Goal: Information Seeking & Learning: Find specific page/section

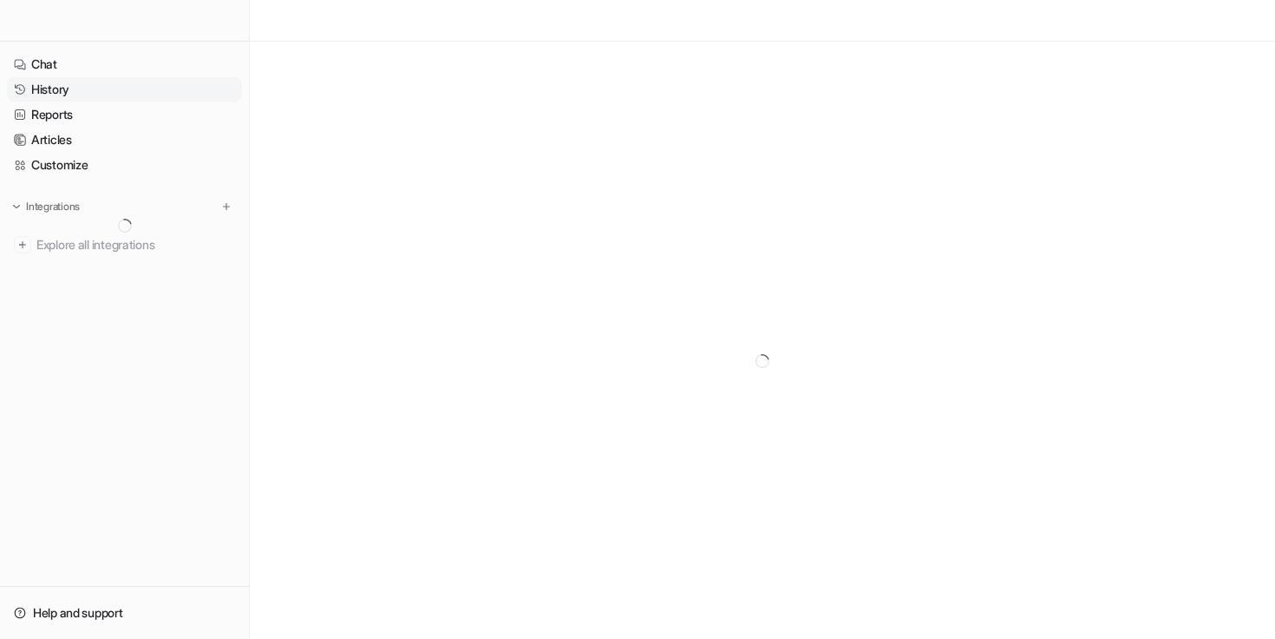
click at [74, 82] on link "History" at bounding box center [124, 89] width 235 height 24
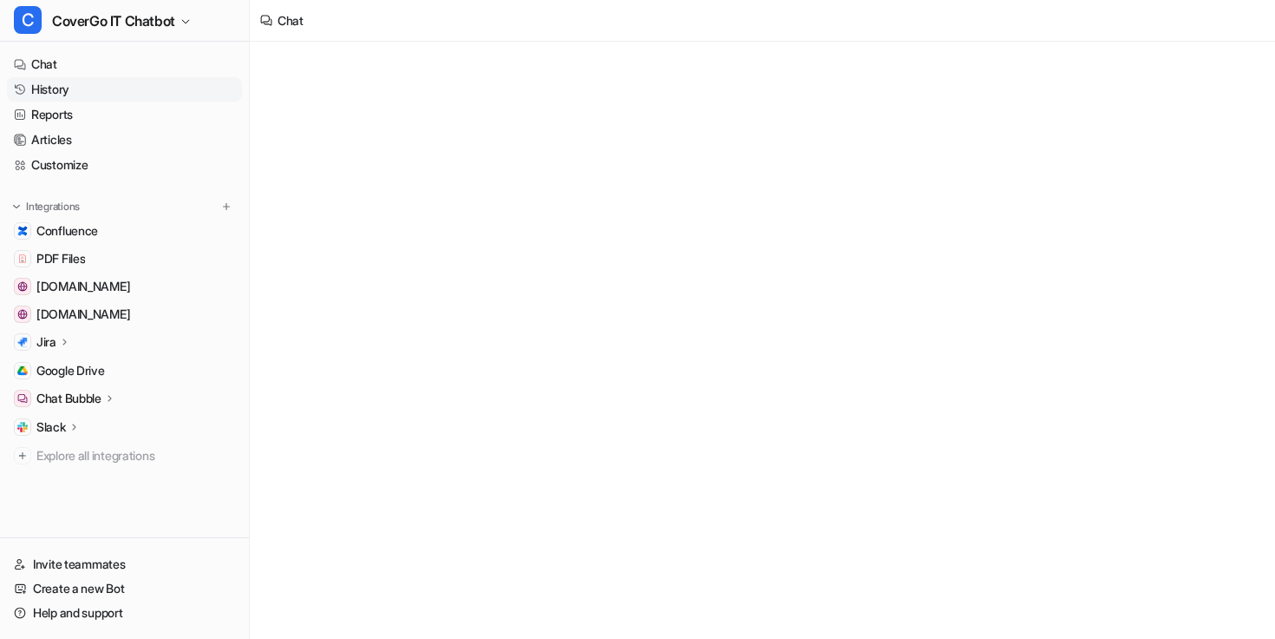
click at [80, 92] on link "History" at bounding box center [124, 89] width 235 height 24
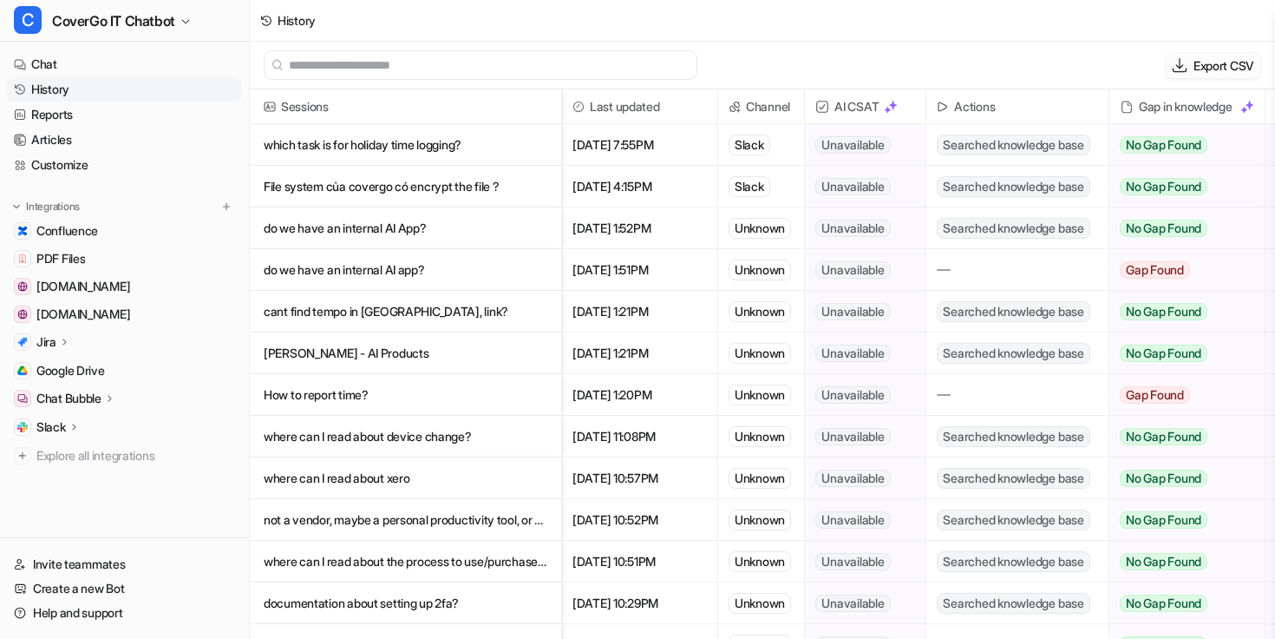
click at [1222, 64] on p "Export CSV" at bounding box center [1224, 65] width 61 height 18
select select "*"
select select "****"
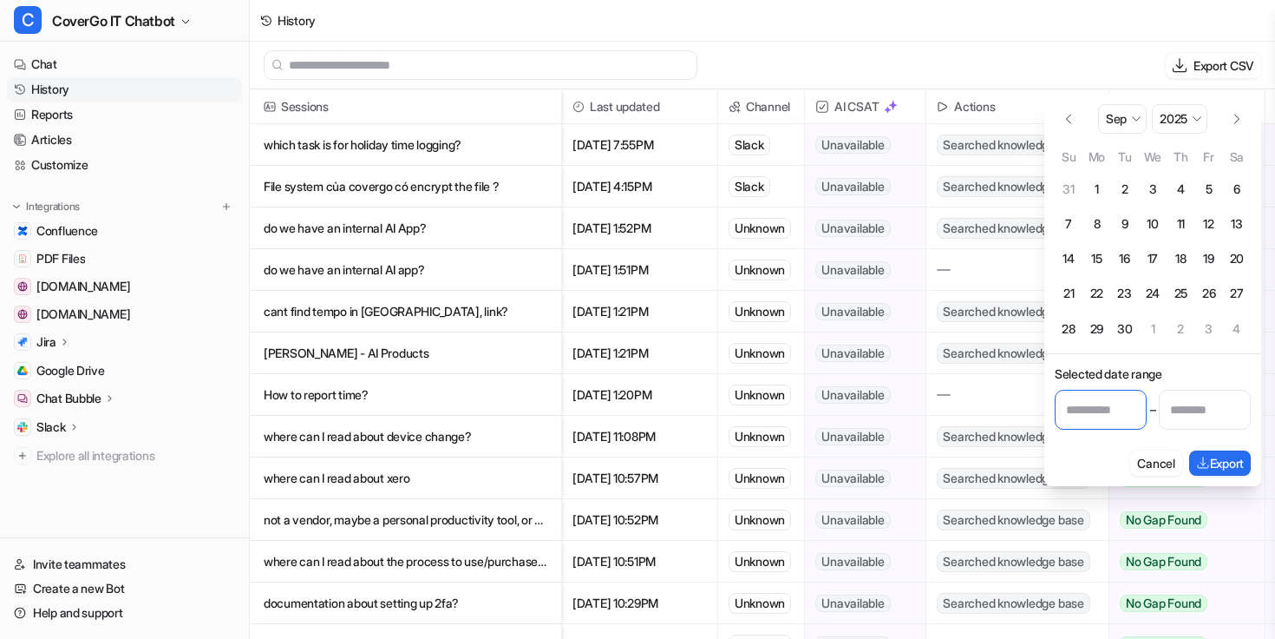
click at [1100, 410] on input "Start date" at bounding box center [1101, 410] width 92 height 40
click at [1075, 113] on button "Go to the Previous Month" at bounding box center [1069, 119] width 28 height 28
select select "*"
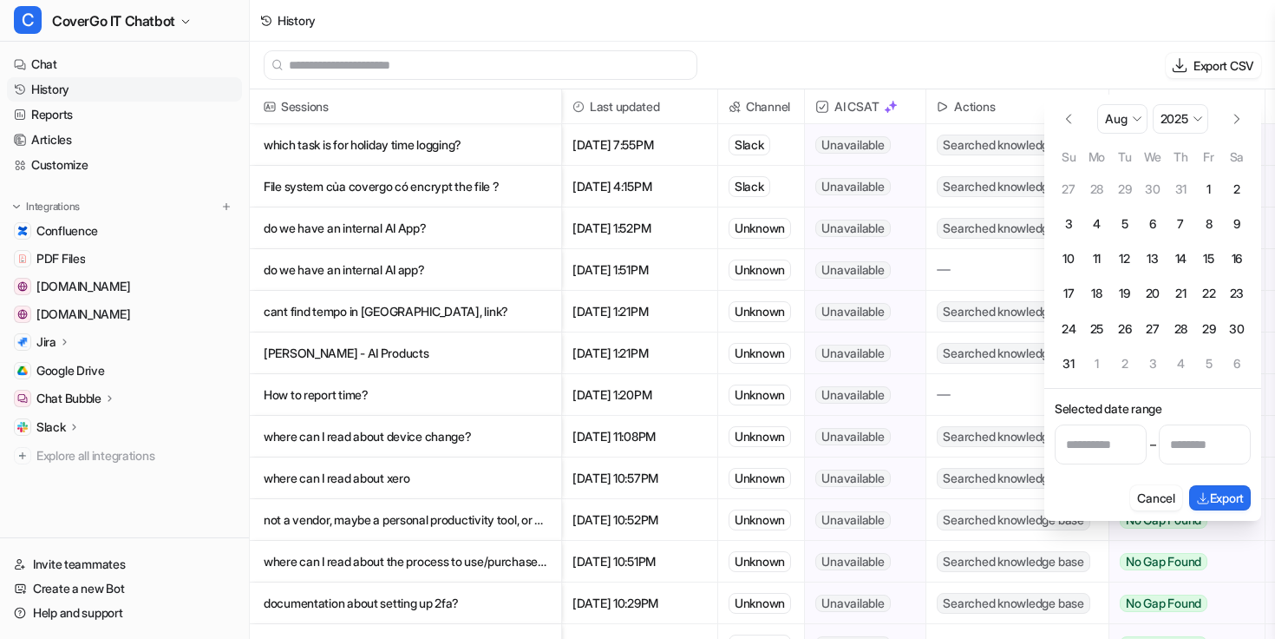
click at [1071, 359] on button "31" at bounding box center [1069, 364] width 28 height 28
type input "**********"
select select "*"
select select "****"
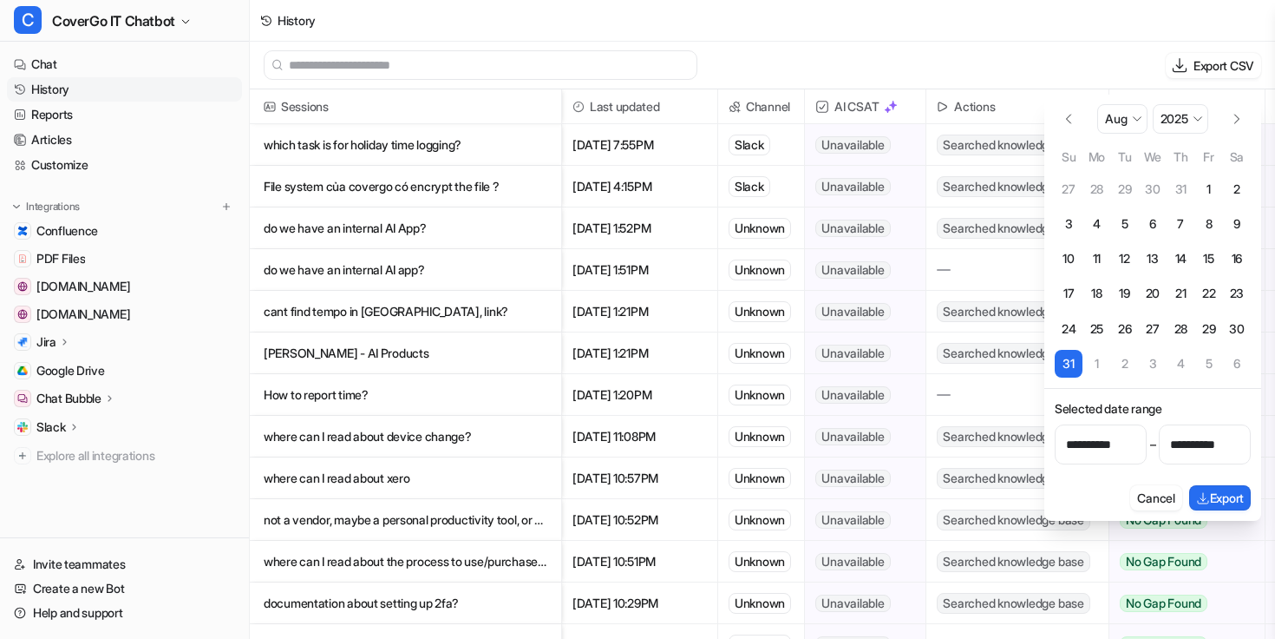
click at [1234, 113] on button "Go to the Next Month" at bounding box center [1237, 119] width 28 height 28
select select "*"
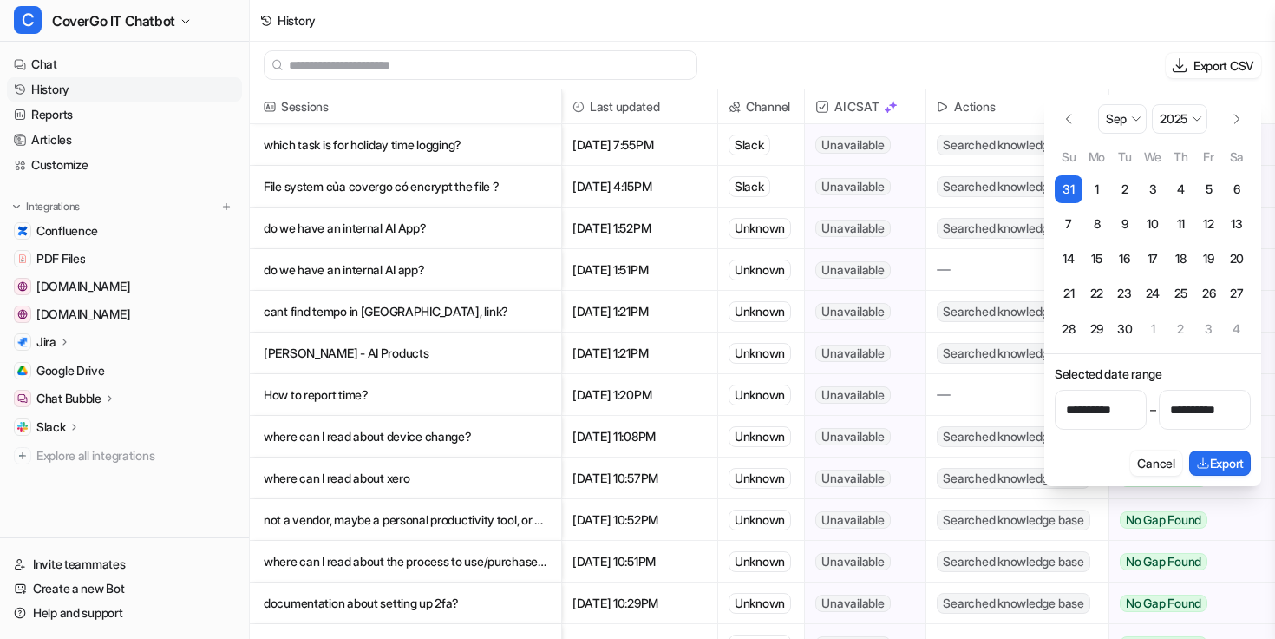
click at [1231, 188] on button "6" at bounding box center [1237, 189] width 28 height 28
type input "**********"
select select "*"
select select "****"
click at [1239, 459] on button "Export" at bounding box center [1221, 462] width 62 height 25
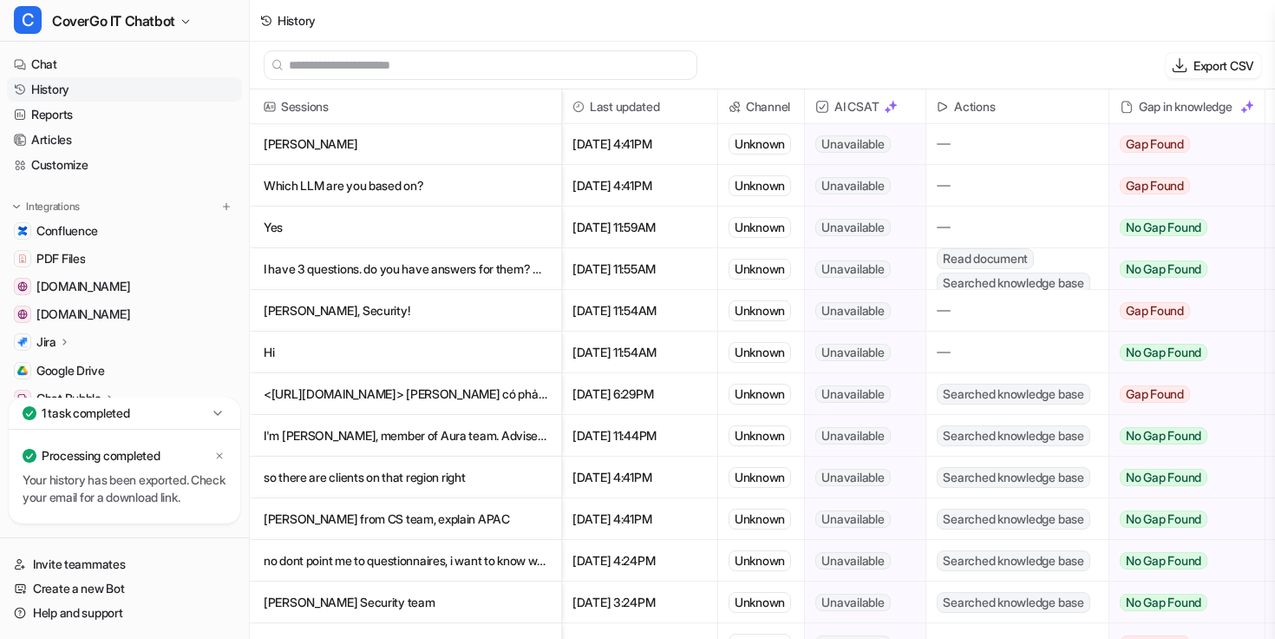
scroll to position [711, 0]
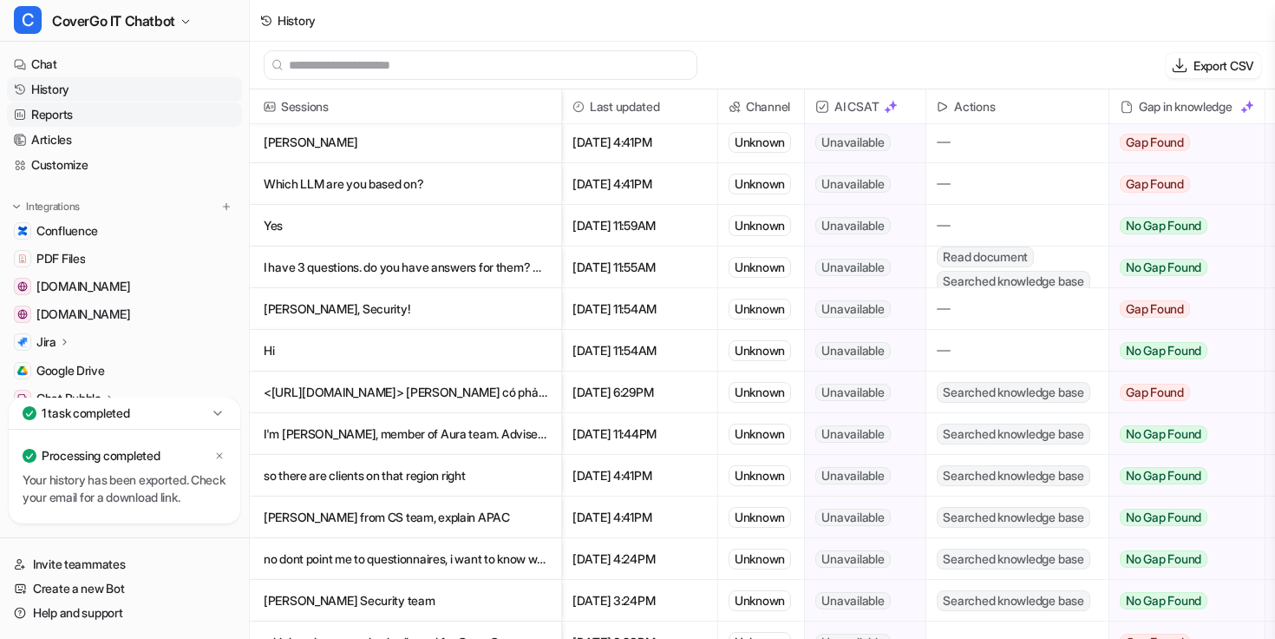
click at [84, 119] on link "Reports" at bounding box center [124, 114] width 235 height 24
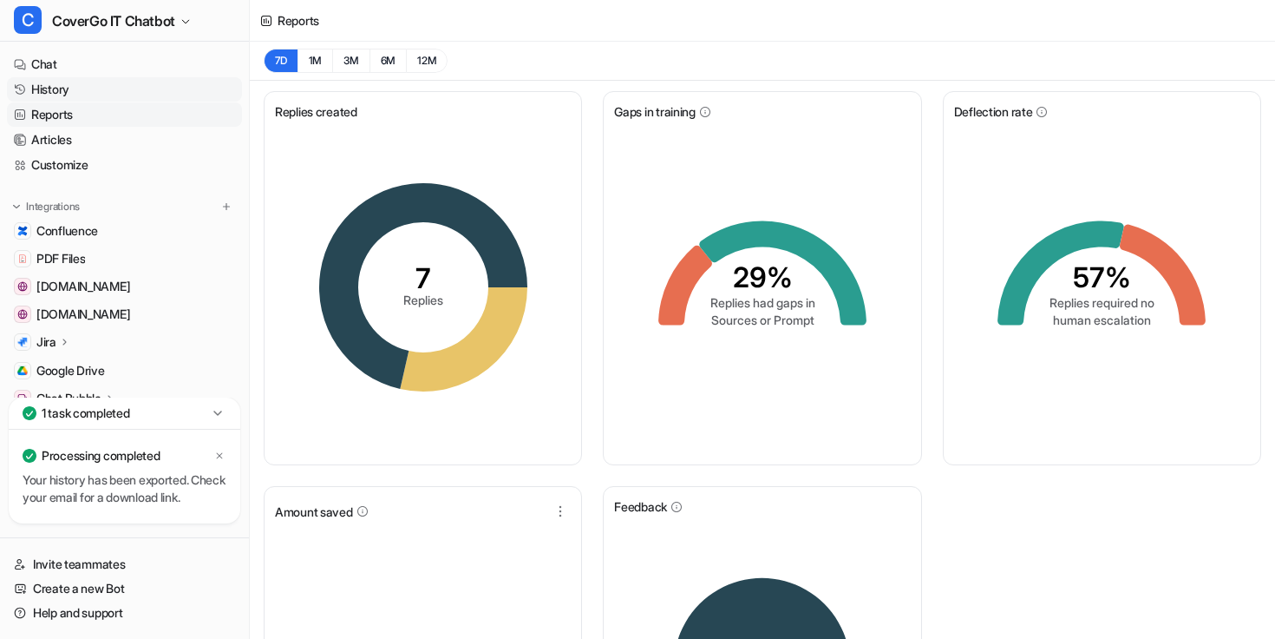
click at [124, 82] on link "History" at bounding box center [124, 89] width 235 height 24
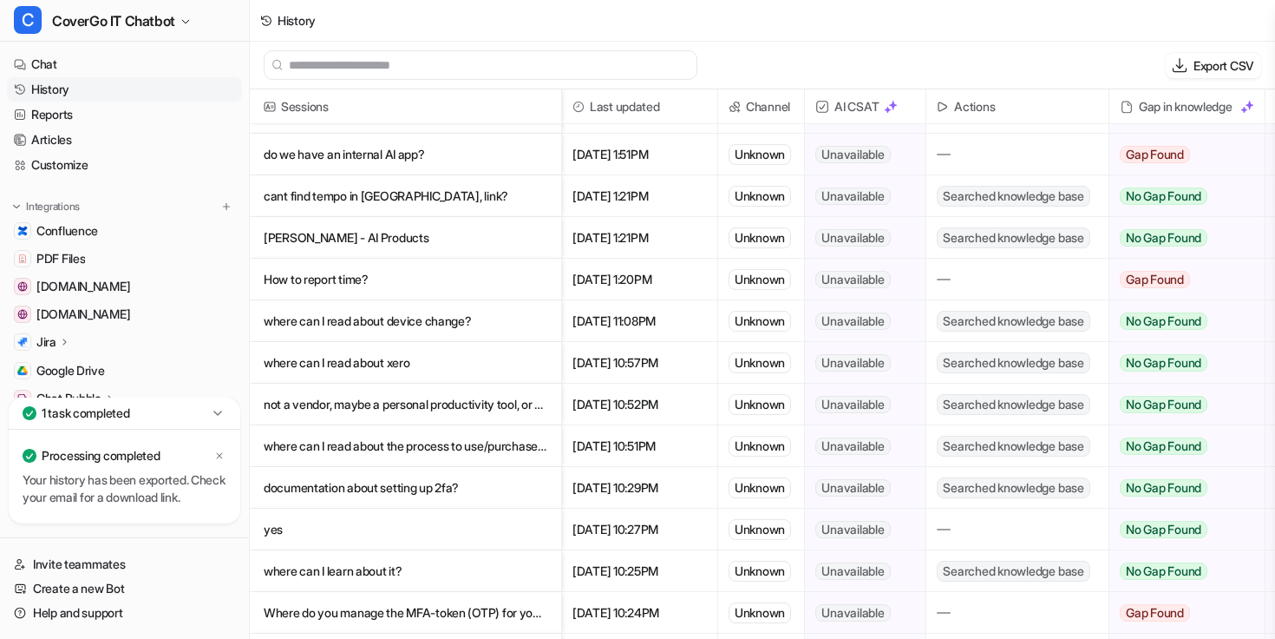
scroll to position [113, 0]
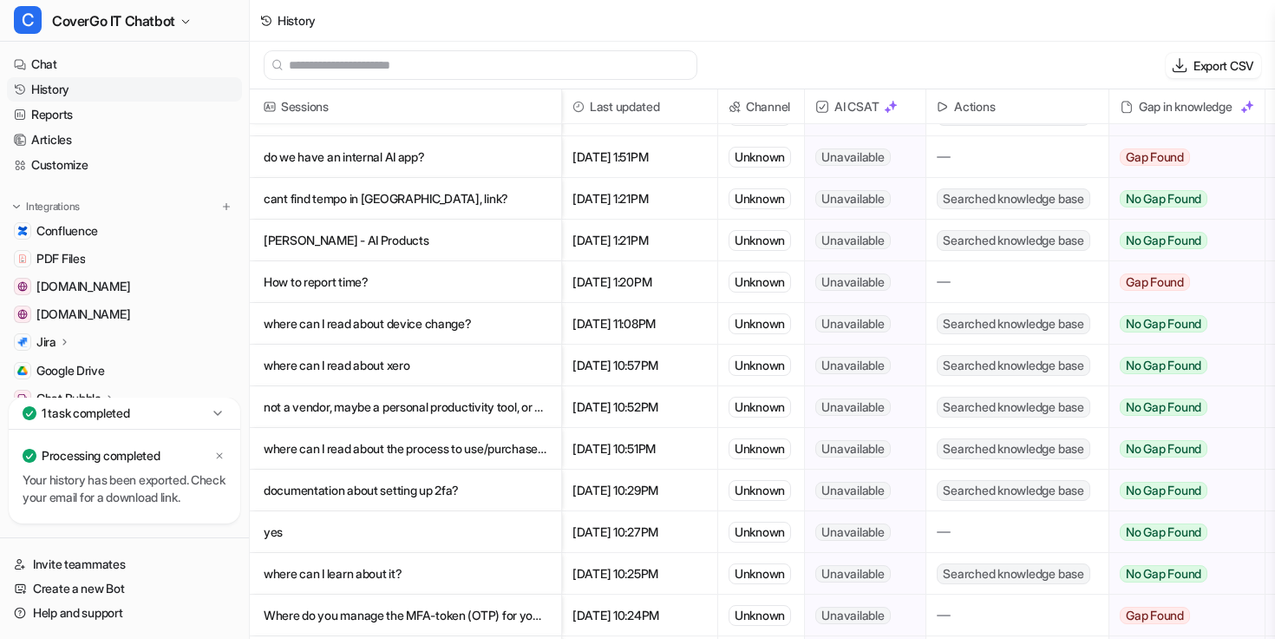
click at [463, 377] on p "where can I read about xero" at bounding box center [406, 365] width 284 height 42
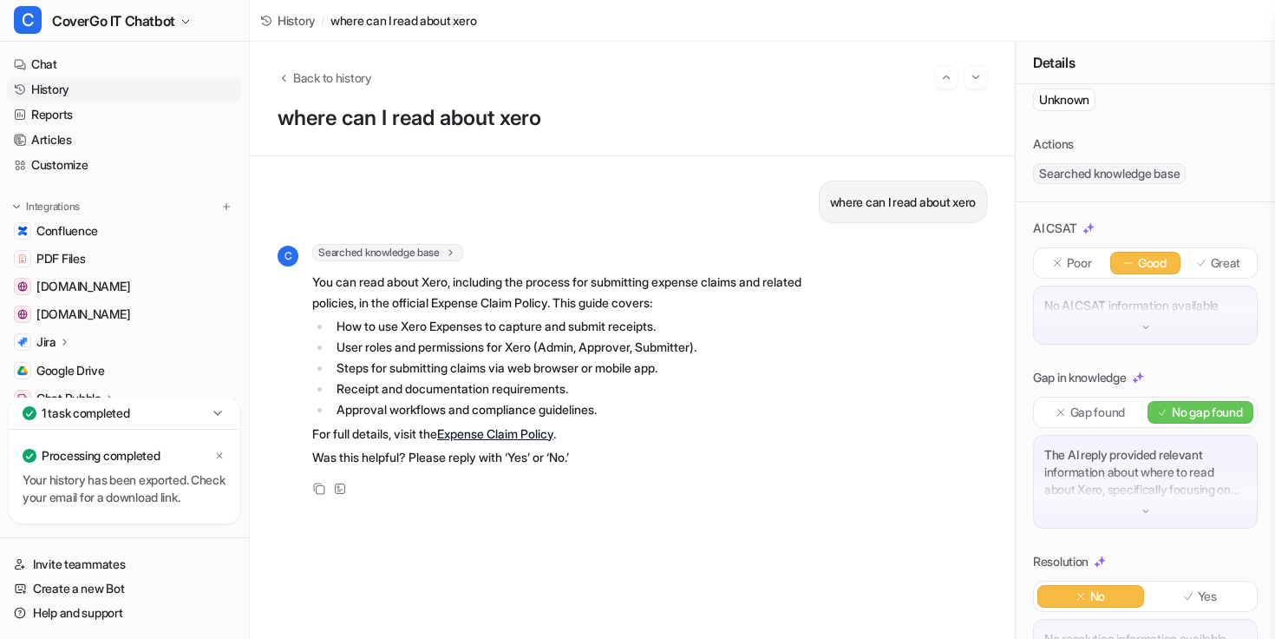
scroll to position [167, 0]
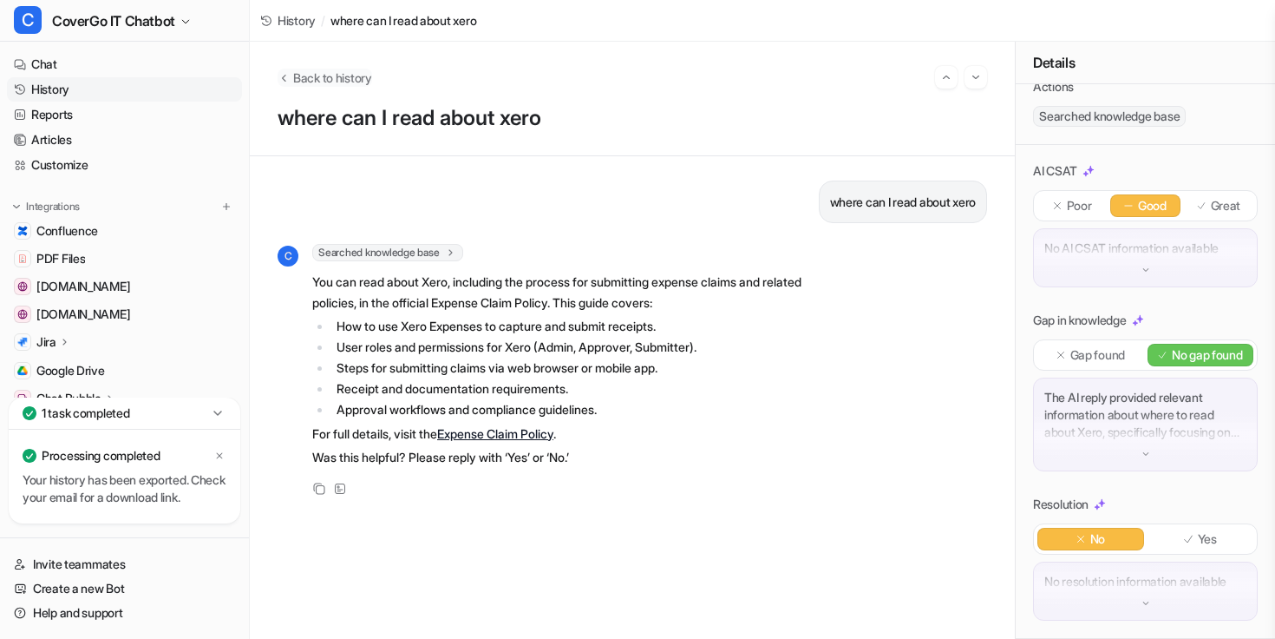
click at [283, 75] on icon "Back to history" at bounding box center [284, 77] width 12 height 13
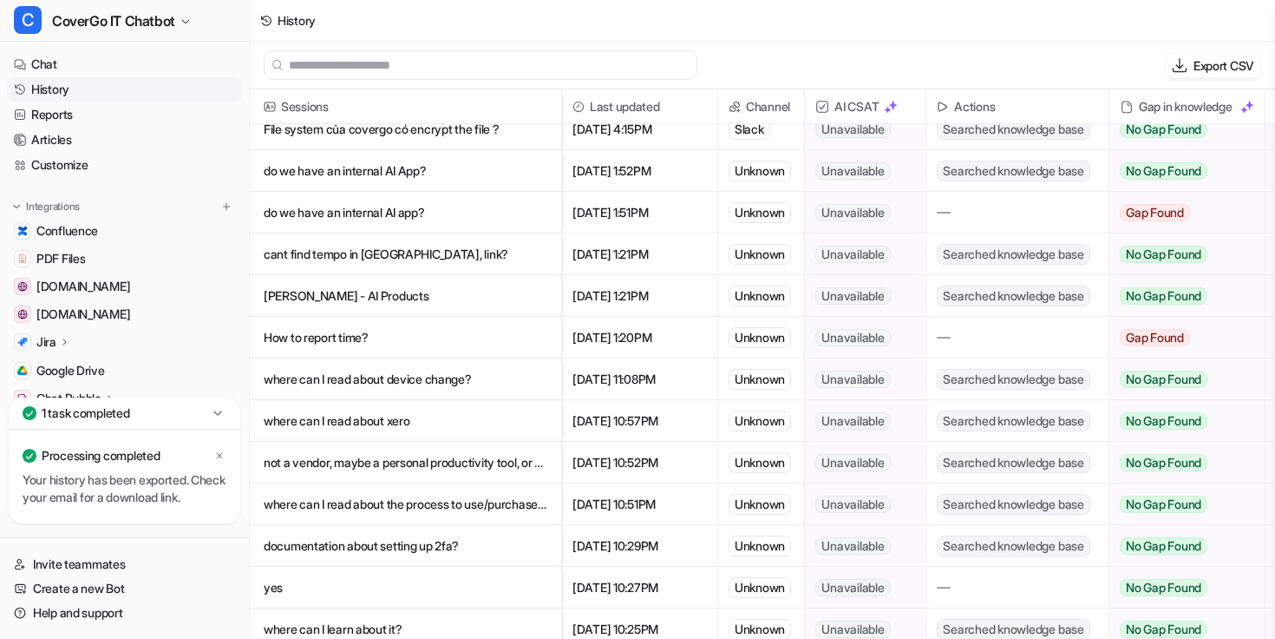
scroll to position [65, 0]
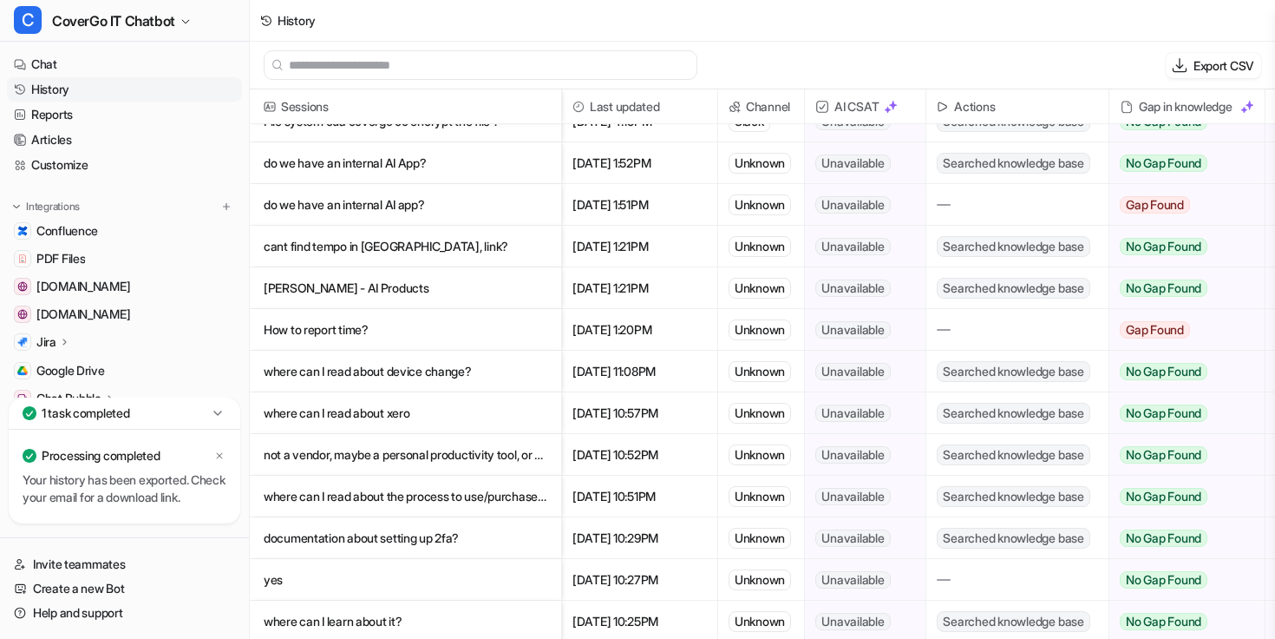
click at [517, 457] on p "not a vendor, maybe a personal productivity tool, or software." at bounding box center [406, 455] width 284 height 42
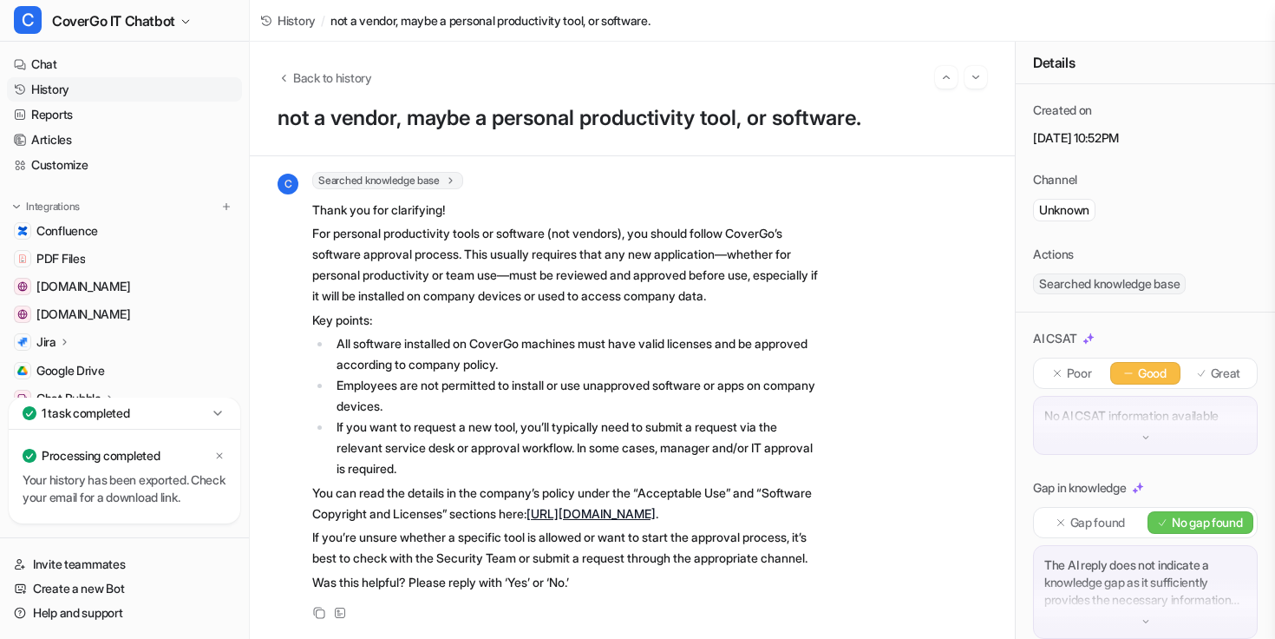
scroll to position [114, 0]
click at [288, 86] on button "Back to history" at bounding box center [325, 78] width 95 height 18
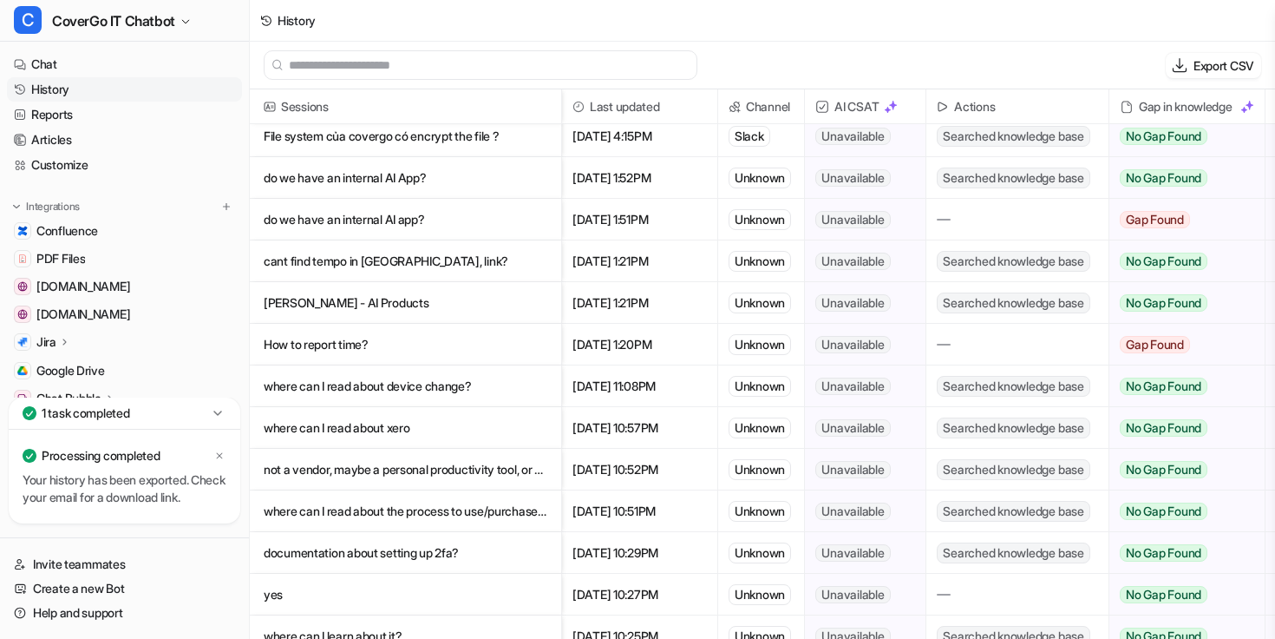
scroll to position [51, 0]
click at [506, 389] on p "where can I read about device change?" at bounding box center [406, 385] width 284 height 42
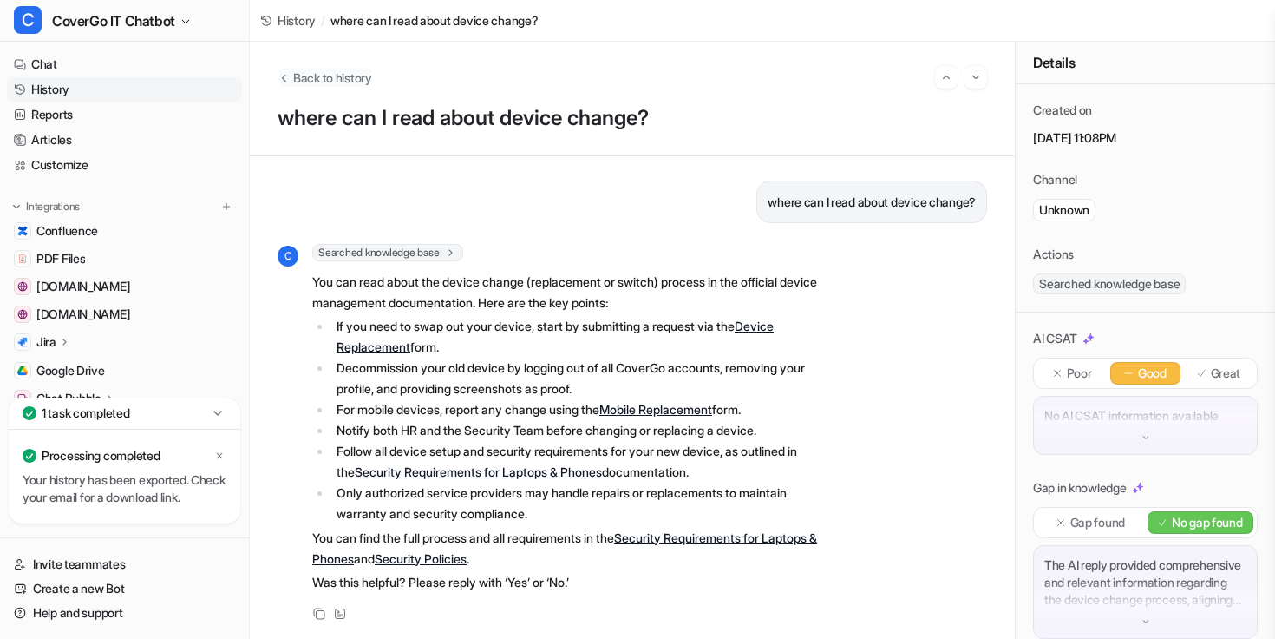
click at [293, 69] on span "Back to history" at bounding box center [332, 78] width 79 height 18
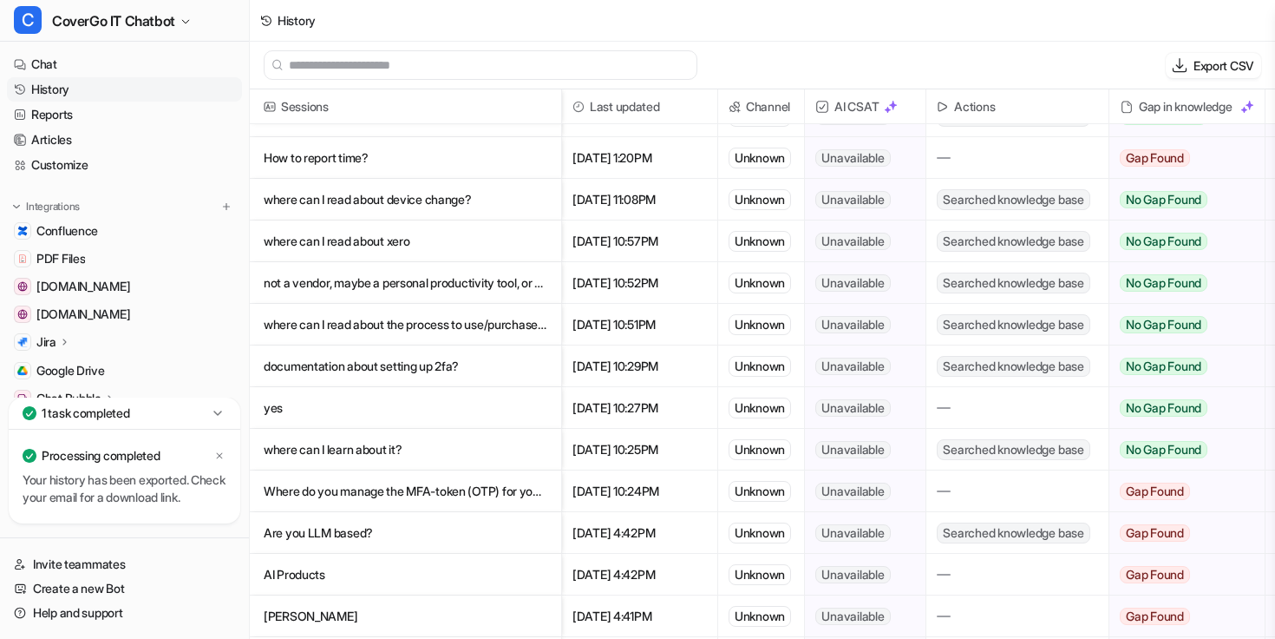
scroll to position [179, 0]
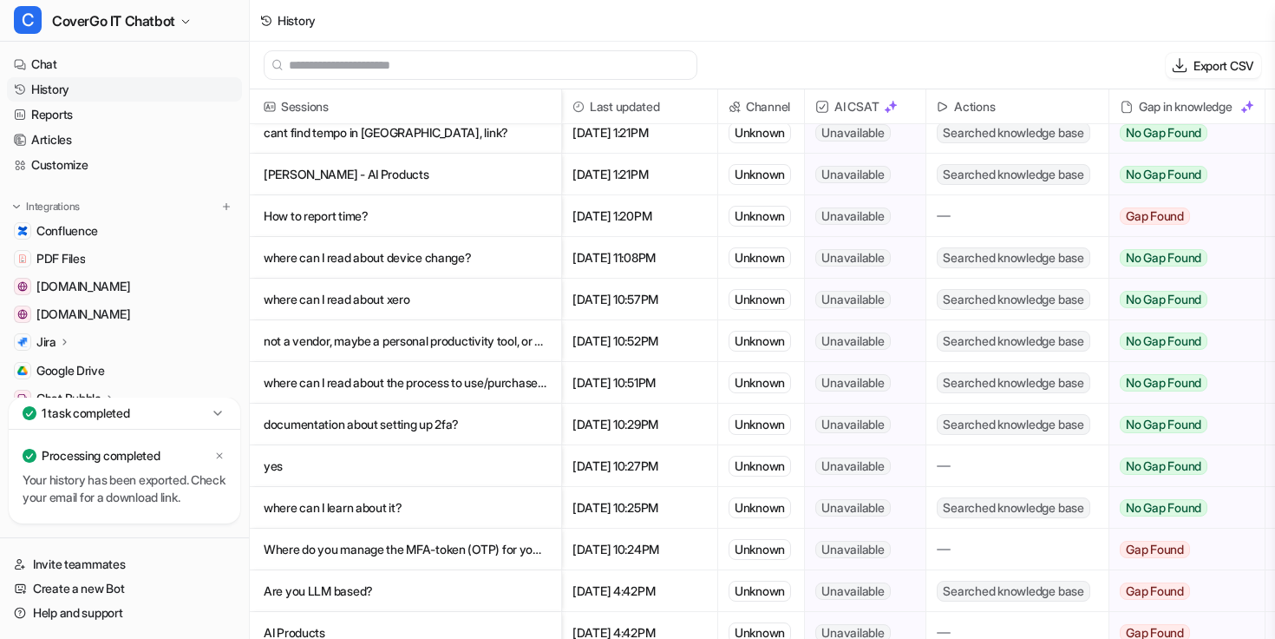
click at [454, 387] on p "where can I read about the process to use/purchase external tools and their appr" at bounding box center [406, 383] width 284 height 42
click at [453, 427] on p "documentation about setting up 2fa?" at bounding box center [406, 424] width 284 height 42
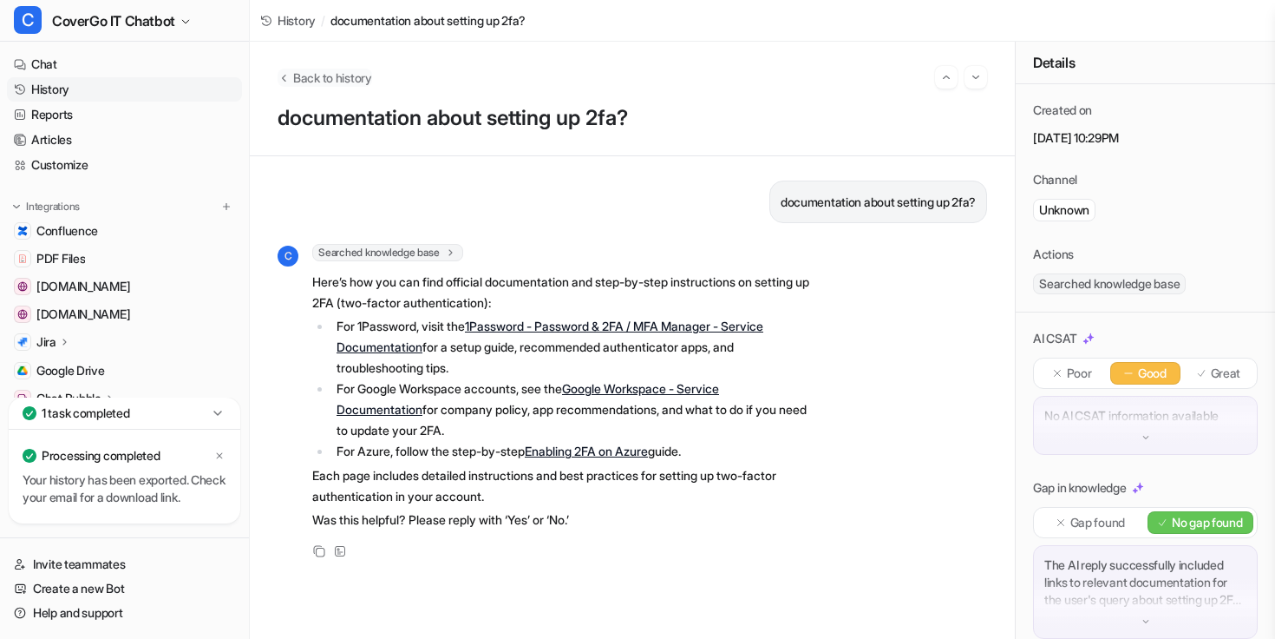
click at [298, 72] on span "Back to history" at bounding box center [332, 78] width 79 height 18
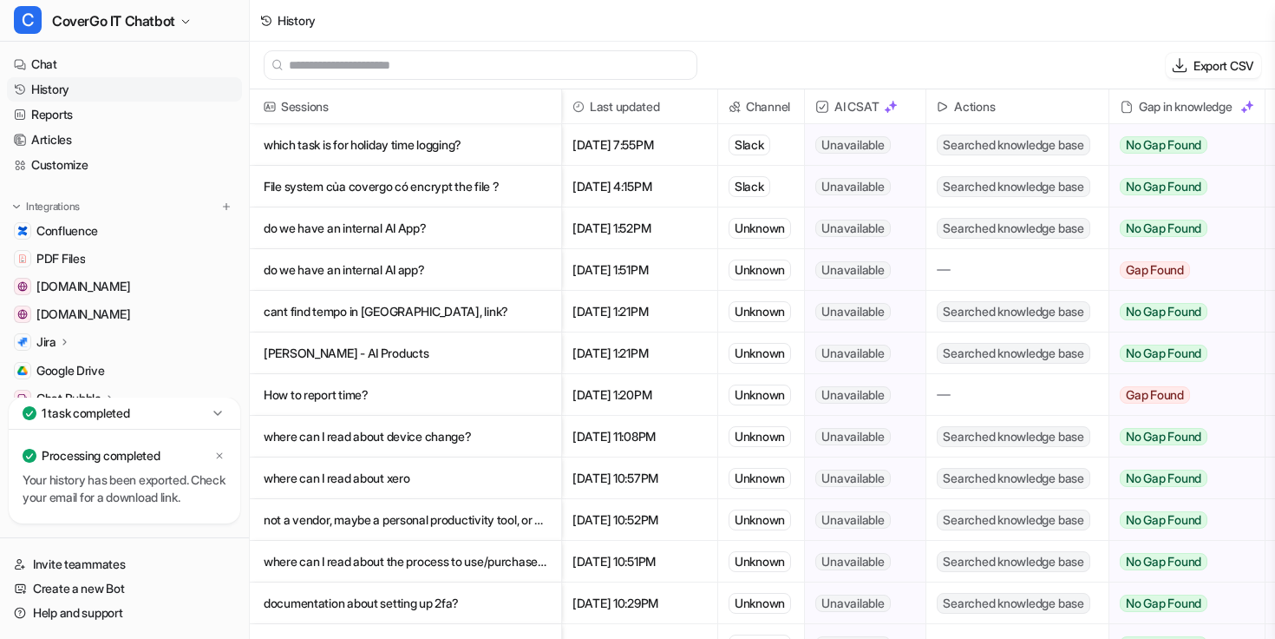
click at [433, 320] on p "cant find tempo in [GEOGRAPHIC_DATA], link?" at bounding box center [406, 312] width 284 height 42
click at [465, 318] on p "cant find tempo in [GEOGRAPHIC_DATA], link?" at bounding box center [406, 312] width 284 height 42
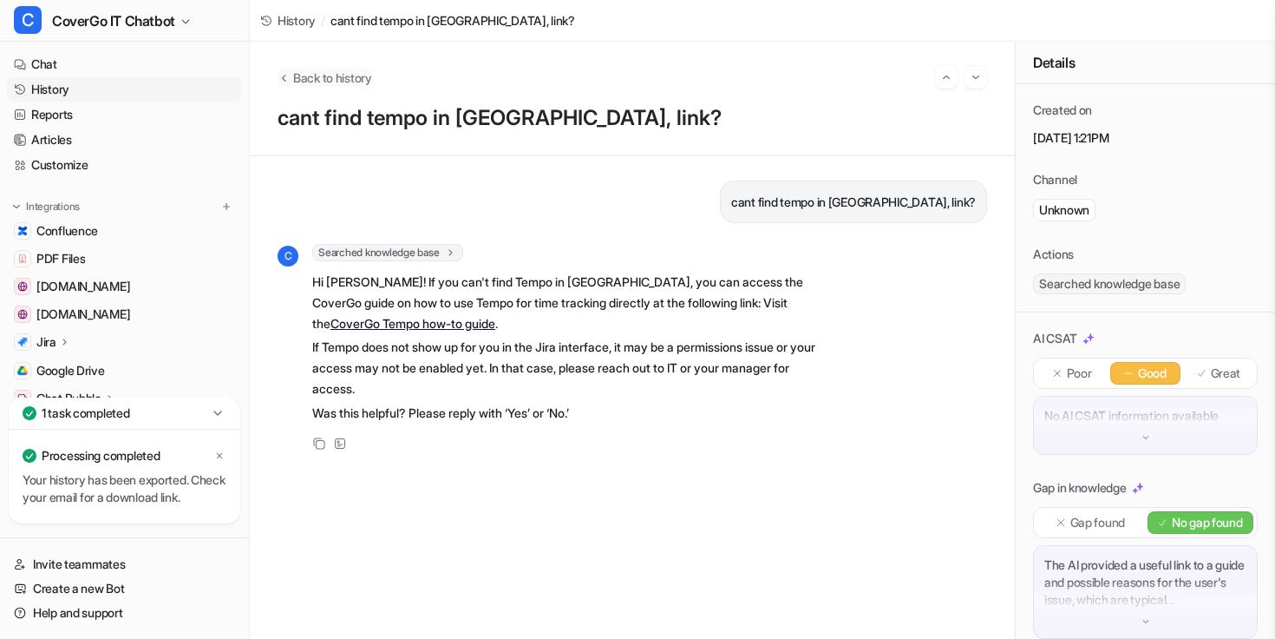
click at [305, 75] on span "Back to history" at bounding box center [332, 78] width 79 height 18
